Goal: Navigation & Orientation: Find specific page/section

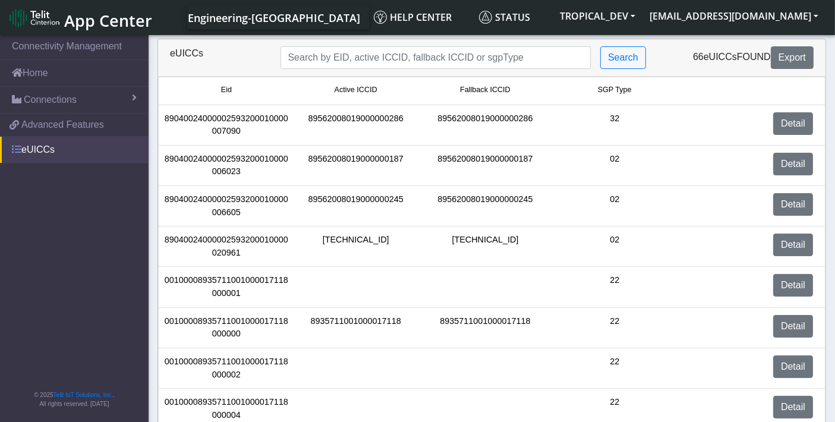
click at [59, 149] on link "eUICCs" at bounding box center [74, 150] width 149 height 26
click at [45, 128] on span "Advanced Features" at bounding box center [62, 125] width 83 height 14
click at [65, 105] on span "Connections" at bounding box center [50, 100] width 53 height 14
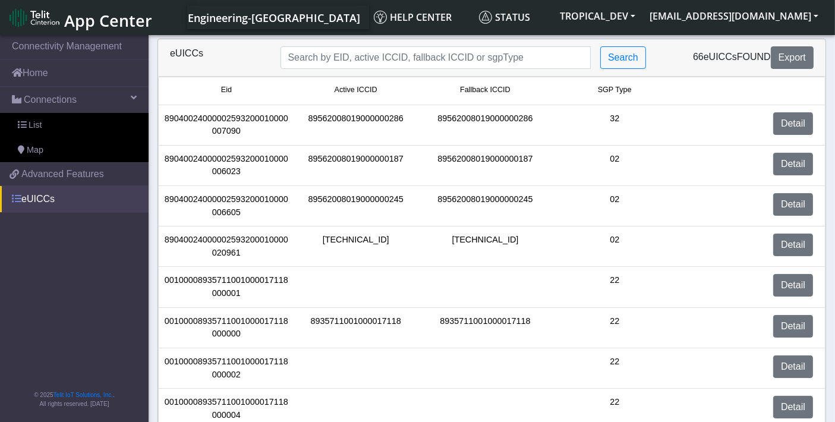
click at [58, 199] on link "eUICCs" at bounding box center [74, 199] width 149 height 26
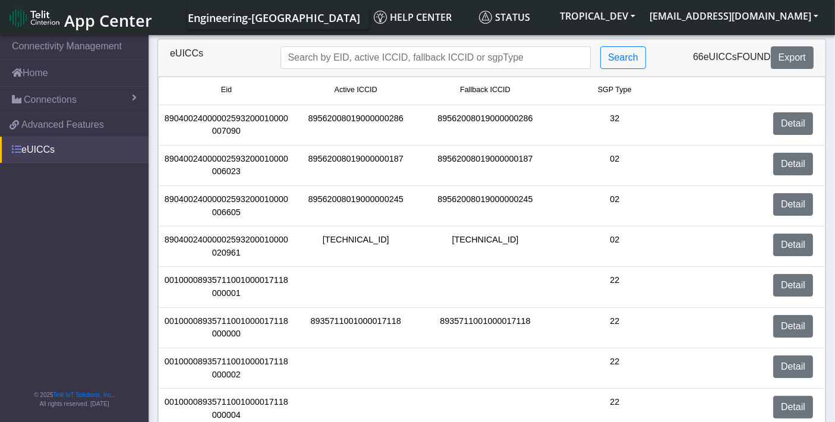
click at [43, 153] on link "eUICCs" at bounding box center [74, 150] width 149 height 26
click at [32, 74] on link "Home" at bounding box center [74, 73] width 149 height 26
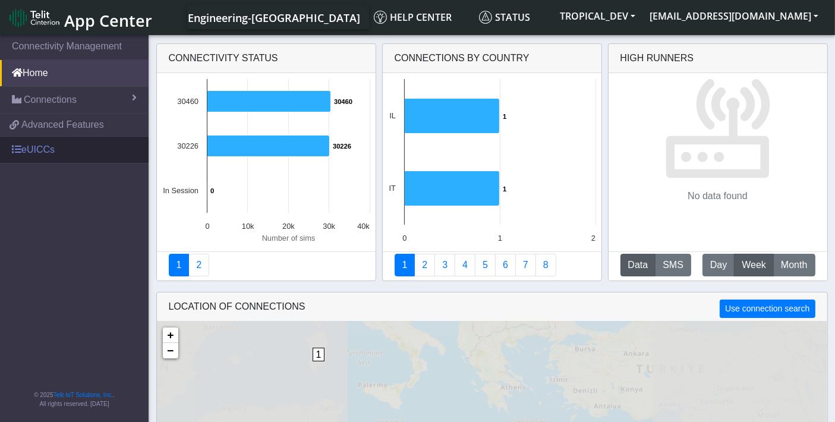
click at [59, 150] on link "eUICCs" at bounding box center [74, 150] width 149 height 26
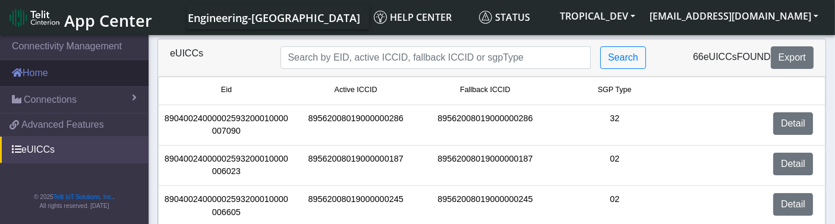
click at [78, 74] on link "Home" at bounding box center [74, 73] width 149 height 26
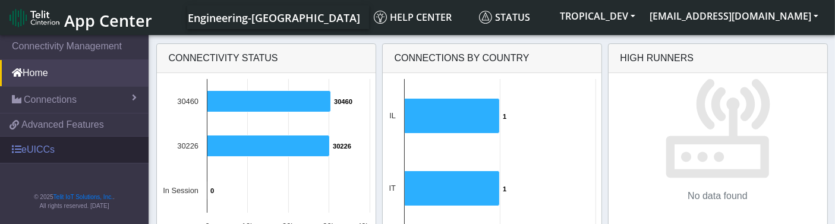
click at [74, 144] on link "eUICCs" at bounding box center [74, 150] width 149 height 26
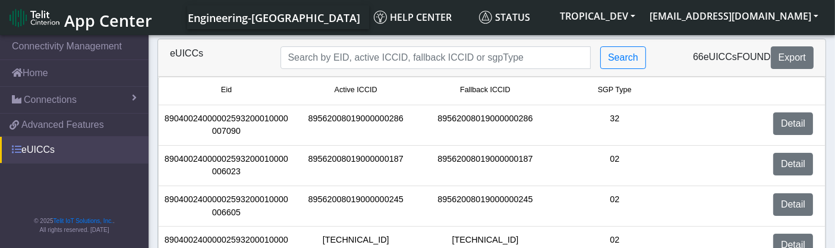
click at [76, 154] on link "eUICCs" at bounding box center [74, 150] width 149 height 26
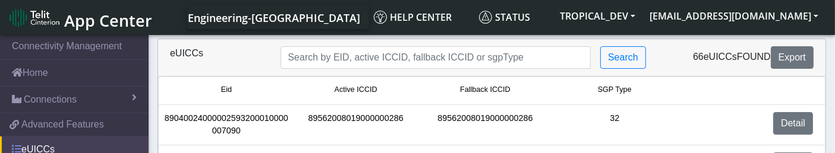
click at [40, 146] on link "eUICCs" at bounding box center [74, 150] width 149 height 26
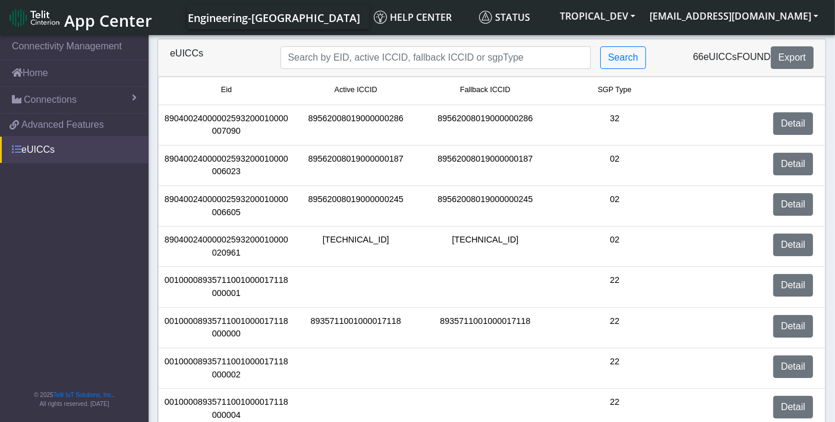
click at [29, 151] on link "eUICCs" at bounding box center [74, 150] width 149 height 26
